Goal: Information Seeking & Learning: Learn about a topic

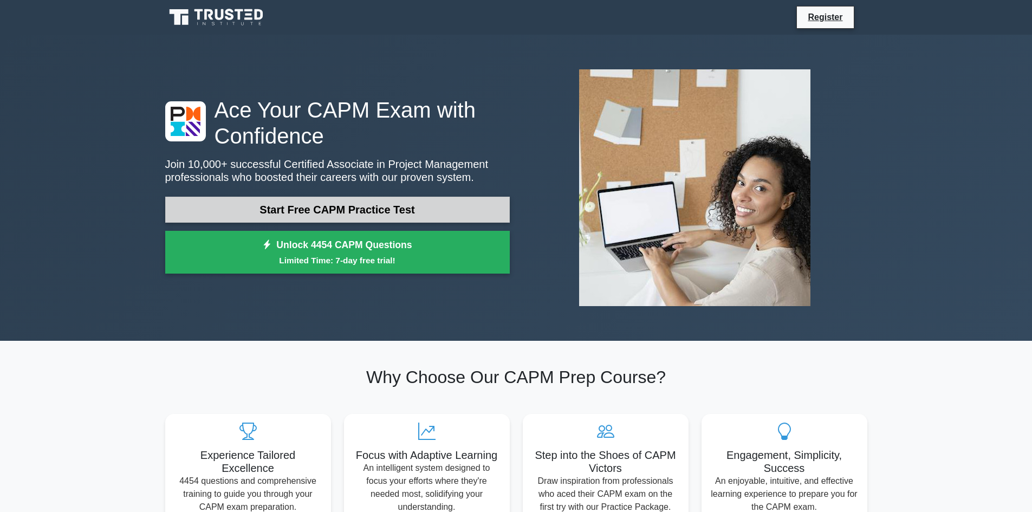
click at [356, 206] on link "Start Free CAPM Practice Test" at bounding box center [337, 210] width 344 height 26
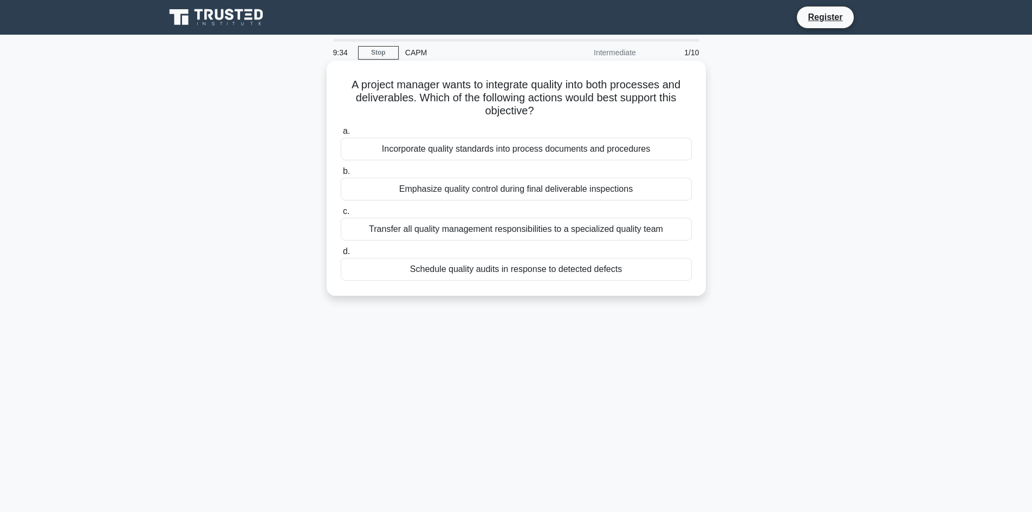
click at [538, 145] on div "Incorporate quality standards into process documents and procedures" at bounding box center [516, 149] width 351 height 23
click at [341, 135] on input "a. Incorporate quality standards into process documents and procedures" at bounding box center [341, 131] width 0 height 7
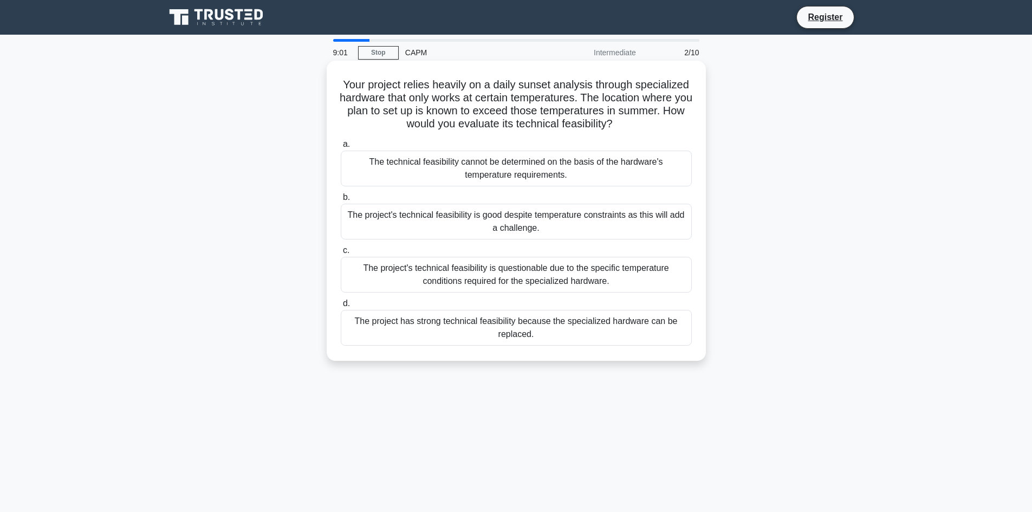
click at [536, 279] on div "The project's technical feasibility is questionable due to the specific tempera…" at bounding box center [516, 275] width 351 height 36
click at [341, 254] on input "c. The project's technical feasibility is questionable due to the specific temp…" at bounding box center [341, 250] width 0 height 7
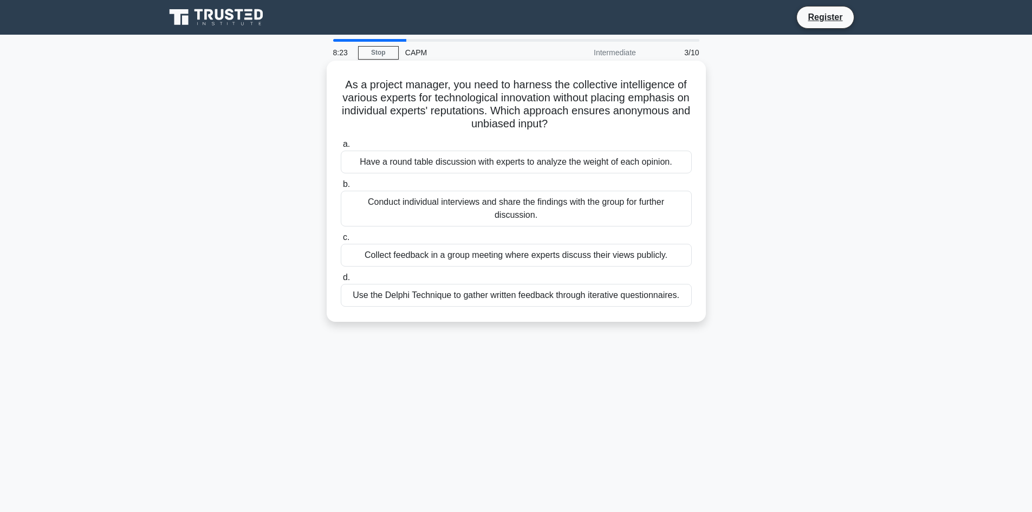
click at [523, 308] on div "a. Have a round table discussion with experts to analyze the weight of each opi…" at bounding box center [516, 221] width 364 height 173
click at [523, 295] on div "Use the Delphi Technique to gather written feedback through iterative questionn…" at bounding box center [516, 295] width 351 height 23
click at [341, 281] on input "d. Use the Delphi Technique to gather written feedback through iterative questi…" at bounding box center [341, 277] width 0 height 7
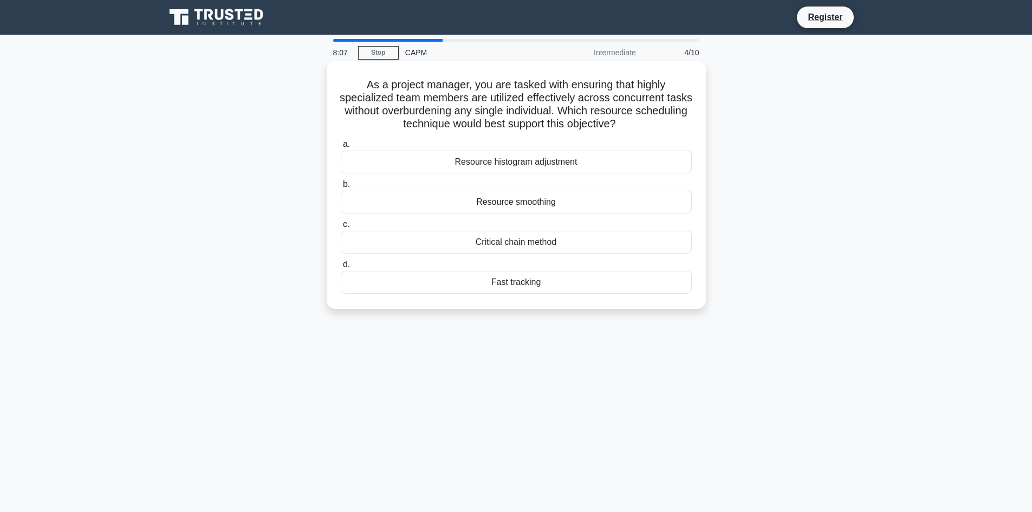
click at [525, 198] on div "Resource smoothing" at bounding box center [516, 202] width 351 height 23
click at [341, 188] on input "b. Resource smoothing" at bounding box center [341, 184] width 0 height 7
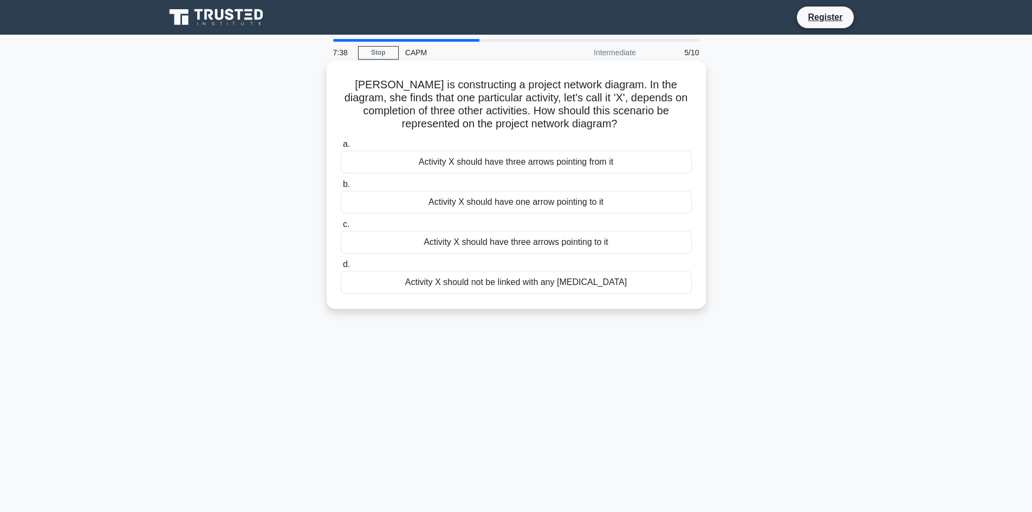
click at [511, 172] on div "Activity X should have three arrows pointing from it" at bounding box center [516, 162] width 351 height 23
click at [341, 148] on input "a. Activity X should have three arrows pointing from it" at bounding box center [341, 144] width 0 height 7
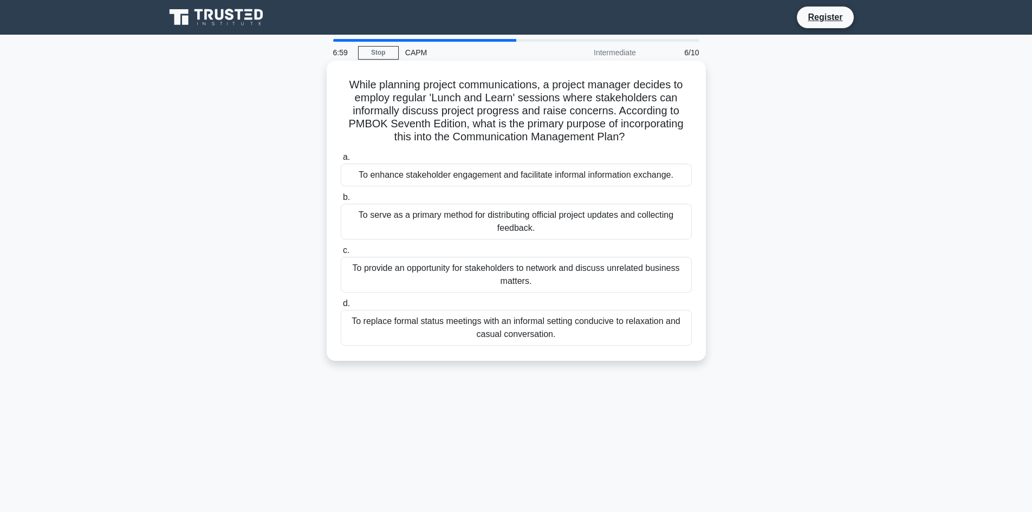
click at [535, 341] on div "To replace formal status meetings with an informal setting conducive to relaxat…" at bounding box center [516, 328] width 351 height 36
click at [341, 307] on input "d. To replace formal status meetings with an informal setting conducive to rela…" at bounding box center [341, 303] width 0 height 7
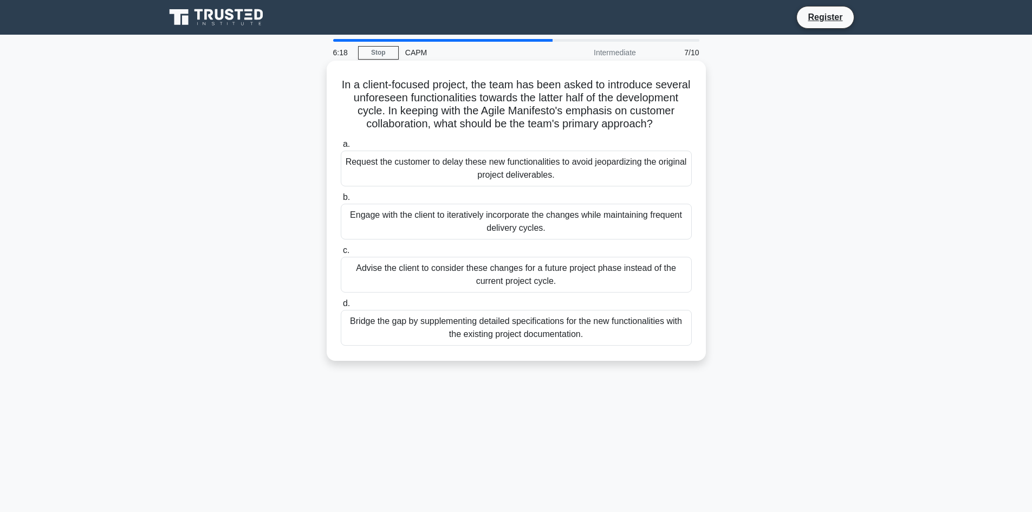
click at [561, 239] on div "Engage with the client to iteratively incorporate the changes while maintaining…" at bounding box center [516, 222] width 351 height 36
click at [341, 201] on input "b. Engage with the client to iteratively incorporate the changes while maintain…" at bounding box center [341, 197] width 0 height 7
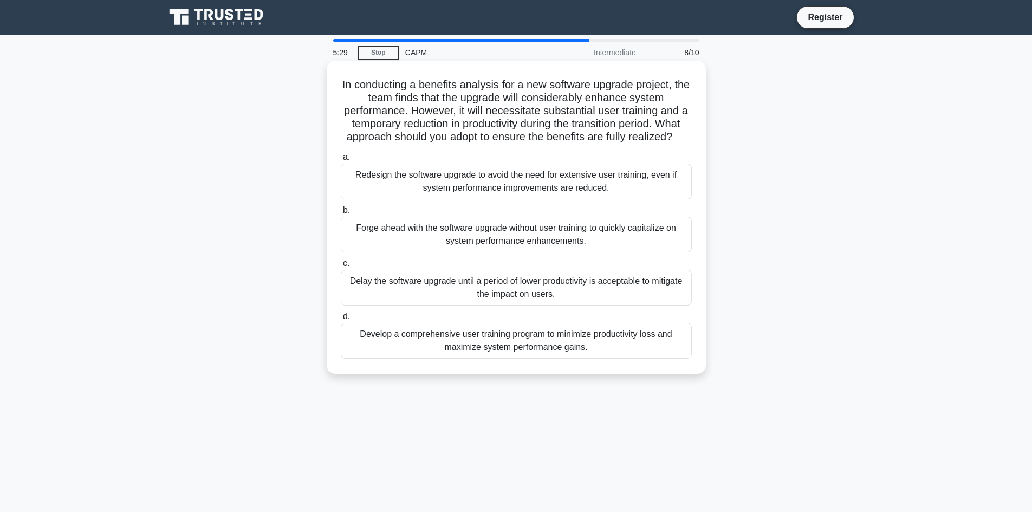
click at [535, 345] on div "Develop a comprehensive user training program to minimize productivity loss and…" at bounding box center [516, 341] width 351 height 36
click at [341, 320] on input "d. Develop a comprehensive user training program to minimize productivity loss …" at bounding box center [341, 316] width 0 height 7
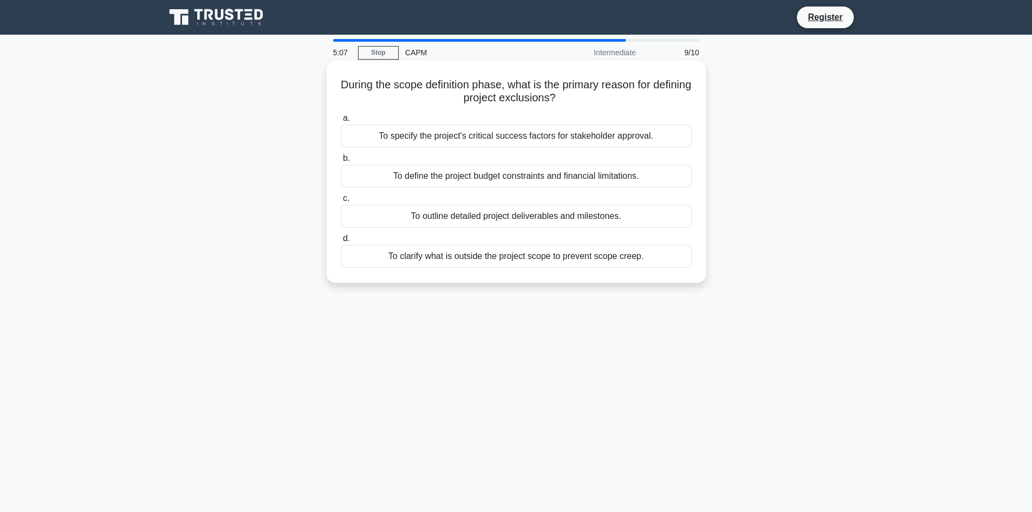
click at [595, 260] on div "To clarify what is outside the project scope to prevent scope creep." at bounding box center [516, 256] width 351 height 23
click at [341, 242] on input "d. To clarify what is outside the project scope to prevent scope creep." at bounding box center [341, 238] width 0 height 7
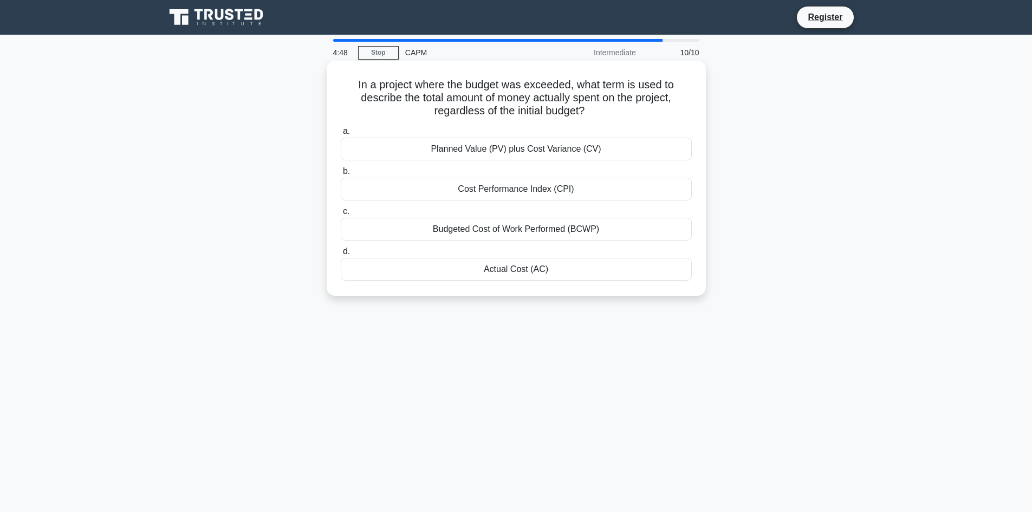
click at [542, 268] on div "Actual Cost (AC)" at bounding box center [516, 269] width 351 height 23
click at [341, 255] on input "d. Actual Cost (AC)" at bounding box center [341, 251] width 0 height 7
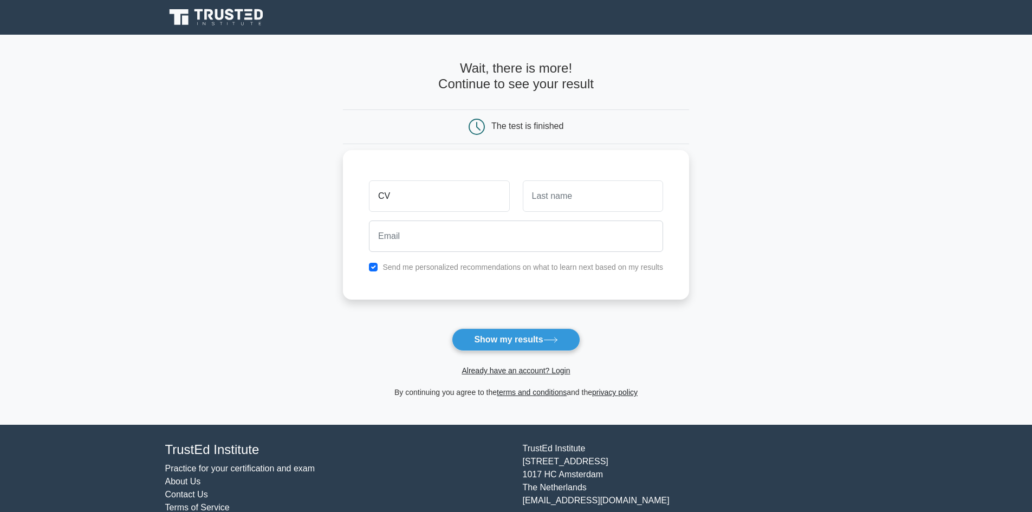
type input "C"
type input "[DEMOGRAPHIC_DATA]"
type input "Dhilpe"
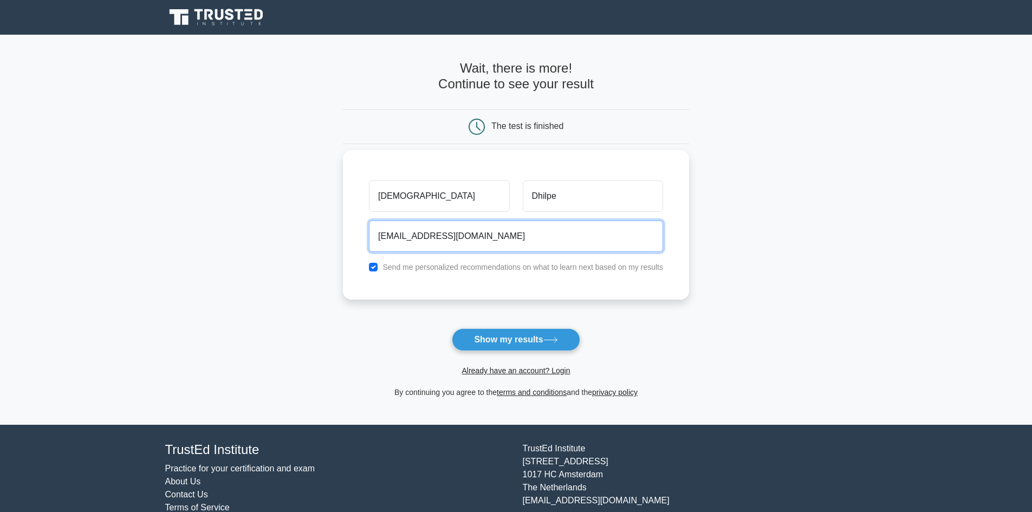
type input "dhilpevaibhav@gmail.com"
click at [377, 268] on input "checkbox" at bounding box center [373, 267] width 9 height 9
checkbox input "false"
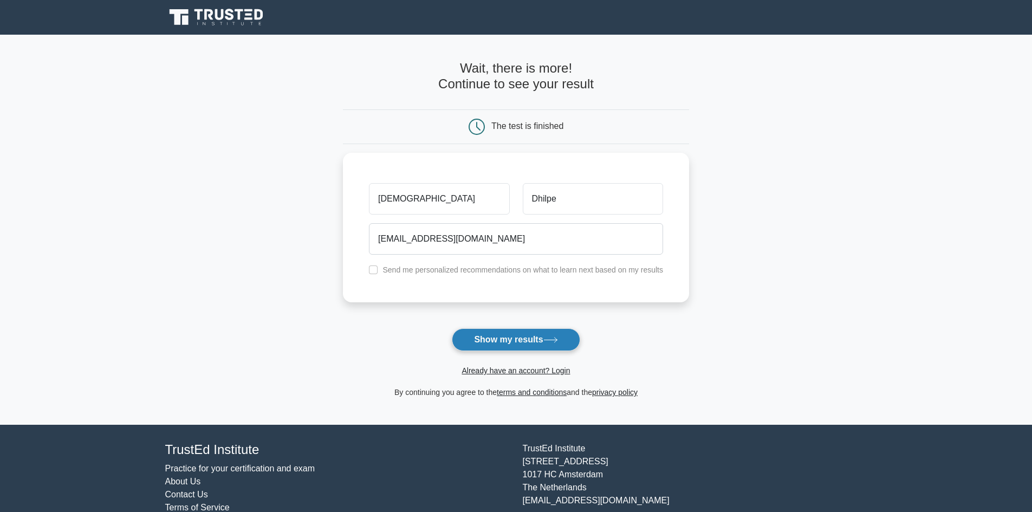
click at [490, 335] on button "Show my results" at bounding box center [516, 339] width 128 height 23
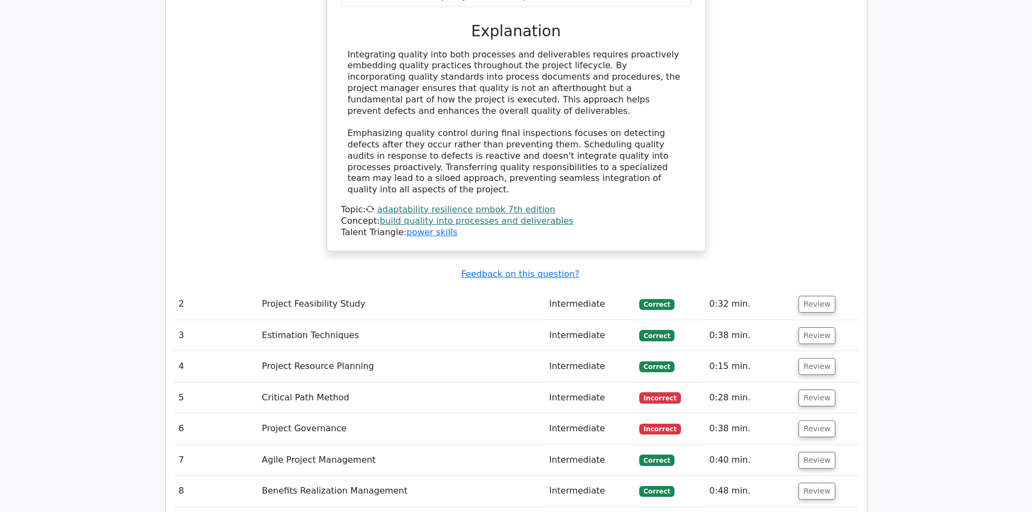
scroll to position [1275, 0]
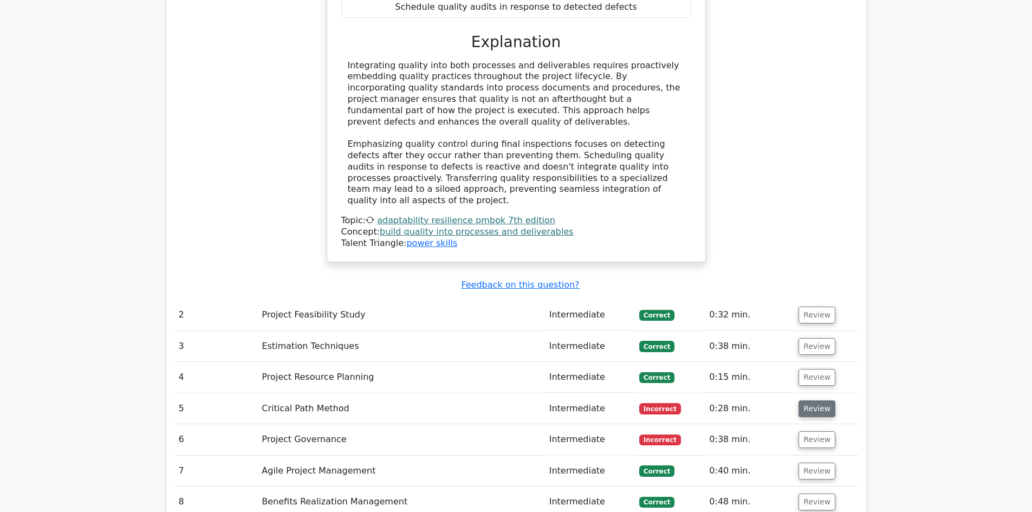
click at [814, 400] on button "Review" at bounding box center [816, 408] width 37 height 17
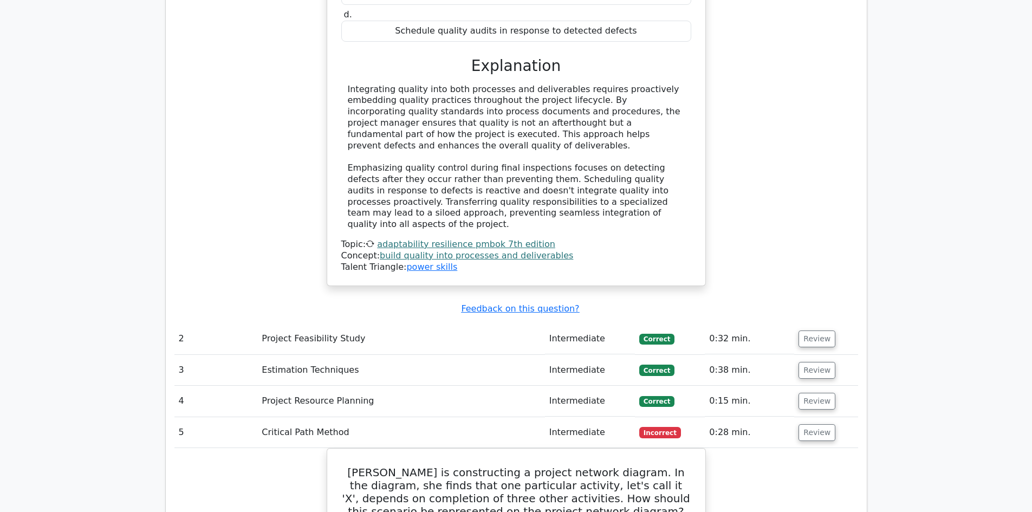
scroll to position [1329, 0]
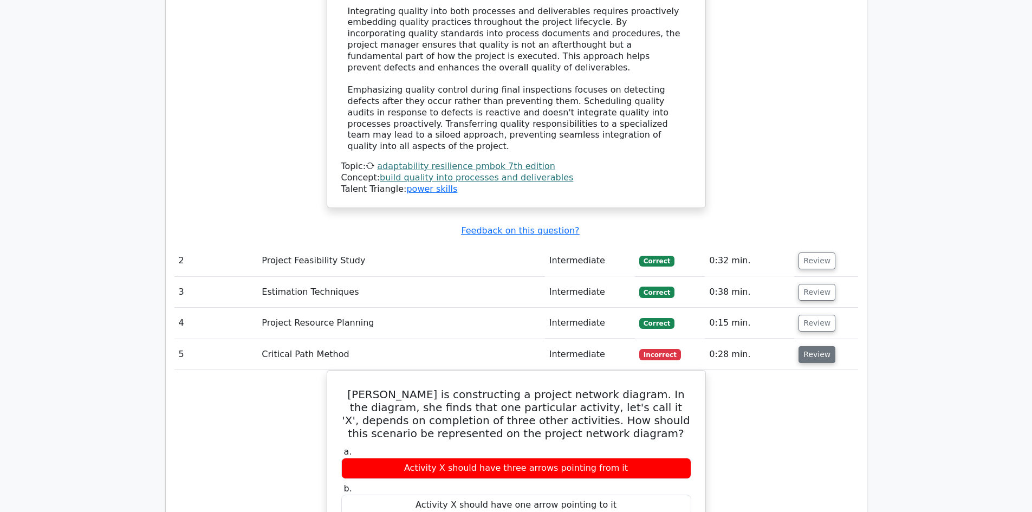
click at [809, 346] on button "Review" at bounding box center [816, 354] width 37 height 17
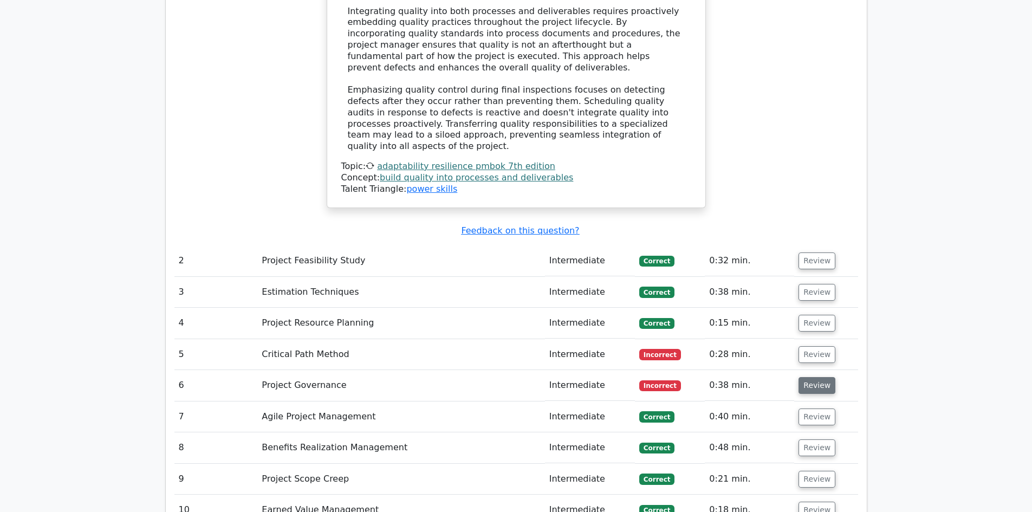
click at [807, 377] on button "Review" at bounding box center [816, 385] width 37 height 17
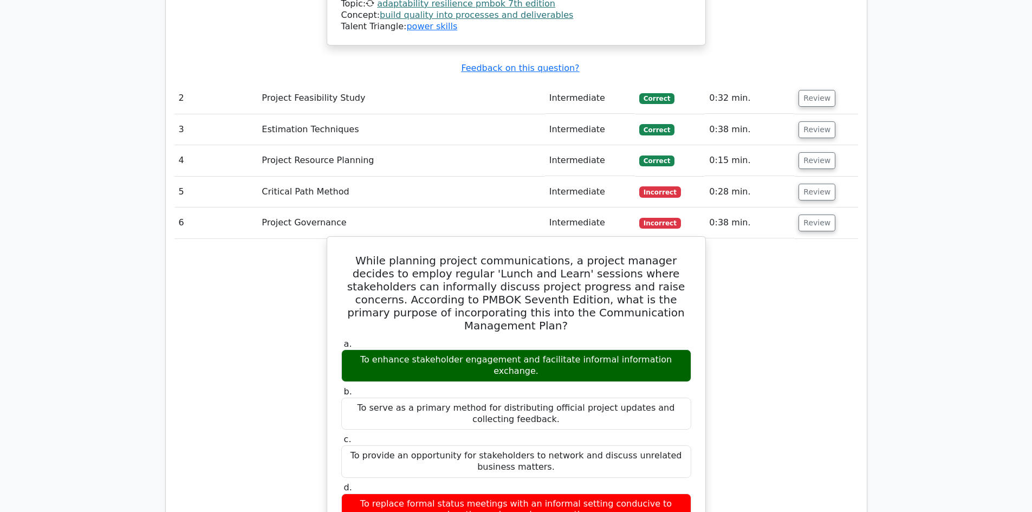
scroll to position [1275, 0]
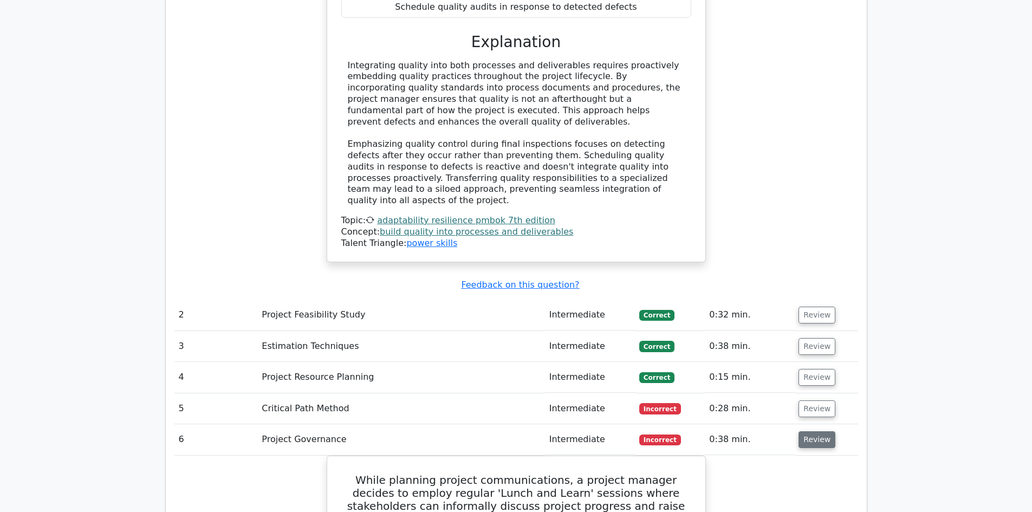
click at [812, 431] on button "Review" at bounding box center [816, 439] width 37 height 17
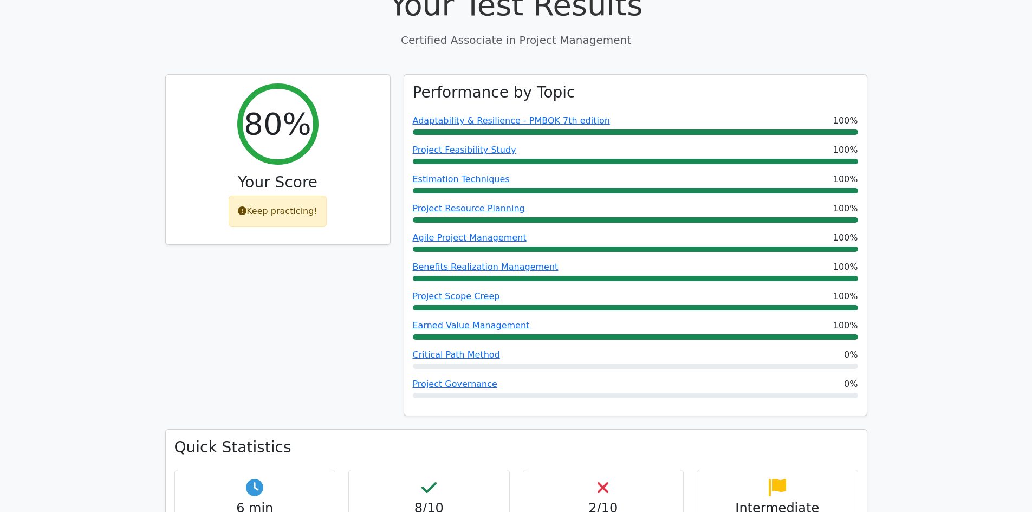
scroll to position [300, 0]
